Goal: Contribute content

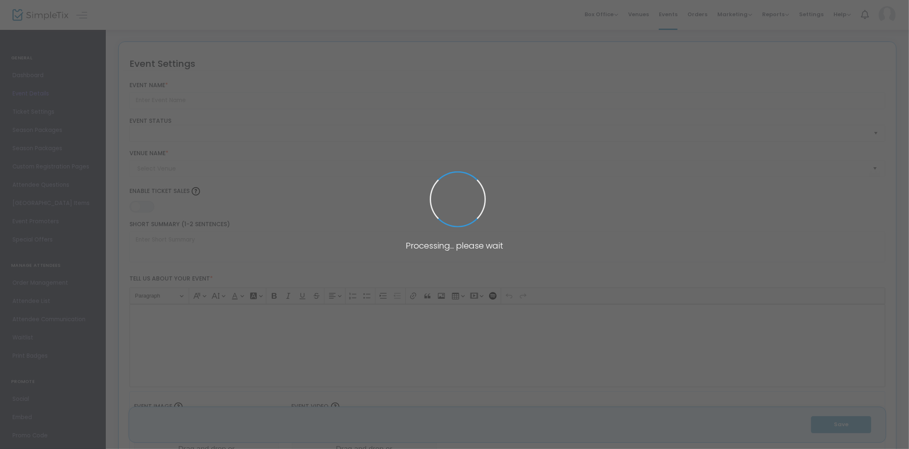
type input "[PERSON_NAME] and the Deep Blue Sea [US_STATE][GEOGRAPHIC_DATA], [US_STATE]"
type textarea "This production of the play was first performed in [GEOGRAPHIC_DATA], [US_STATE…"
type input "8.875 %"
type input "Buy Tickets"
checkbox input "true"
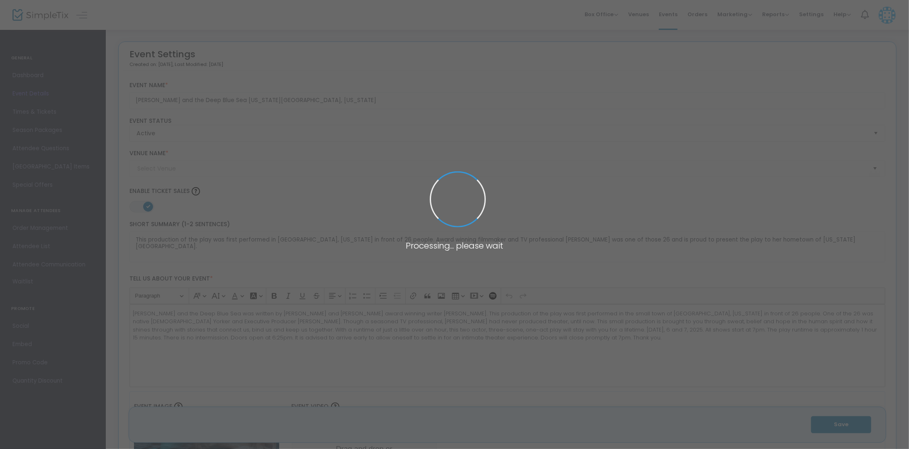
type input "[PERSON_NAME] Theatre at the [GEOGRAPHIC_DATA] (American Theatre of [GEOGRAPHIC…"
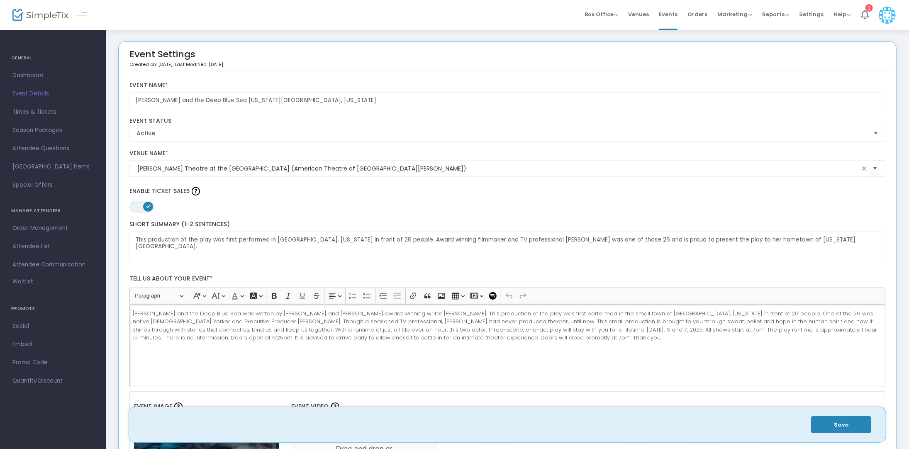
click at [462, 322] on p "[PERSON_NAME] and the Deep Blue Sea was written by [PERSON_NAME] and [PERSON_NA…" at bounding box center [507, 326] width 749 height 32
click at [878, 323] on p "[PERSON_NAME] and the Deep Blue Sea was written by [PERSON_NAME] and [PERSON_NA…" at bounding box center [507, 326] width 749 height 32
click at [252, 332] on p "Rich Text Editor, main" at bounding box center [507, 330] width 749 height 41
